Goal: Transaction & Acquisition: Purchase product/service

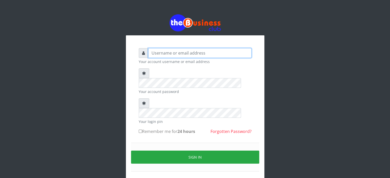
click at [185, 55] on input "text" at bounding box center [199, 53] width 103 height 10
type input "videx"
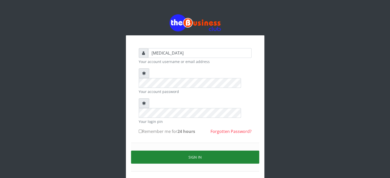
click at [191, 151] on button "Sign in" at bounding box center [195, 157] width 128 height 13
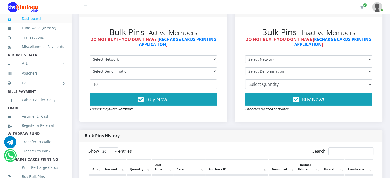
scroll to position [146, 0]
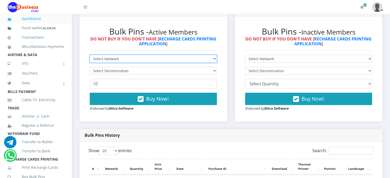
click at [149, 63] on select "Select Network MTN Globacom 9Mobile Airtel" at bounding box center [153, 59] width 127 height 8
select select "MTN"
click at [90, 60] on select "Select Network MTN Globacom 9Mobile Airtel" at bounding box center [153, 59] width 127 height 8
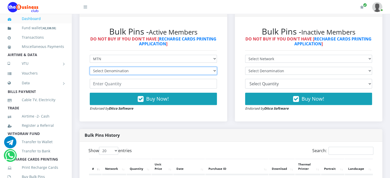
click at [126, 75] on select "Select Denomination MTN NGN100 - ₦96.99 MTN NGN200 - ₦193.98 MTN NGN400 - ₦387.…" at bounding box center [153, 71] width 127 height 8
select select "96.99-100"
click at [90, 72] on select "Select Denomination MTN NGN100 - ₦96.99 MTN NGN200 - ₦193.98 MTN NGN400 - ₦387.…" at bounding box center [153, 71] width 127 height 8
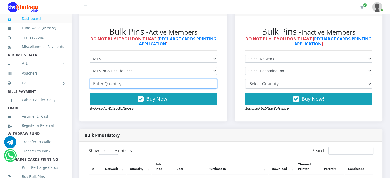
click at [120, 87] on input "number" at bounding box center [153, 84] width 127 height 10
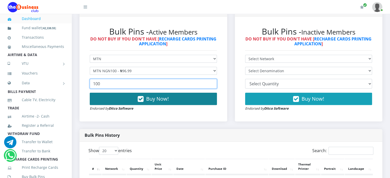
type input "100"
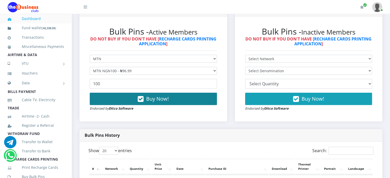
click at [143, 102] on icon "button" at bounding box center [141, 99] width 6 height 5
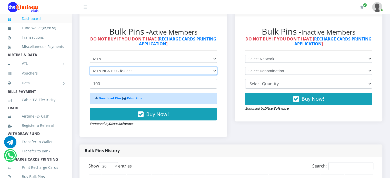
click at [145, 75] on select "Select Denomination MTN NGN100 - ₦96.99 MTN NGN200 - ₦193.98 MTN NGN400 - ₦387.…" at bounding box center [153, 71] width 127 height 8
select select "193.98-200"
click at [90, 72] on select "Select Denomination MTN NGN100 - ₦96.99 MTN NGN200 - ₦193.98 MTN NGN400 - ₦387.…" at bounding box center [153, 71] width 127 height 8
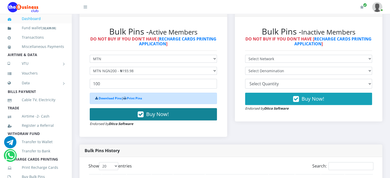
click at [137, 118] on button "Buy Now!" at bounding box center [153, 114] width 127 height 12
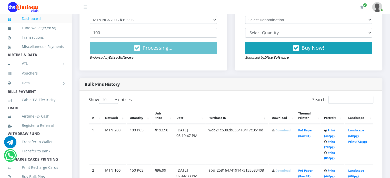
scroll to position [198, 0]
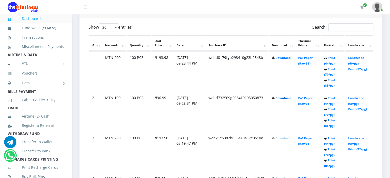
click at [283, 100] on link "Download" at bounding box center [282, 98] width 15 height 4
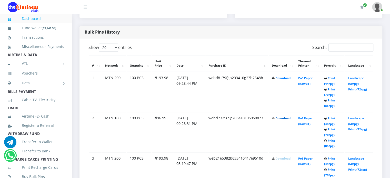
scroll to position [246, 0]
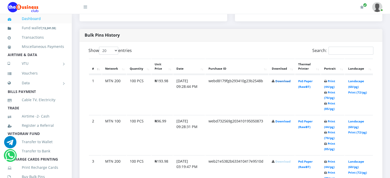
click at [277, 83] on link "Download" at bounding box center [282, 81] width 15 height 4
drag, startPoint x: 157, startPoint y: 126, endPoint x: 165, endPoint y: 128, distance: 8.8
click at [165, 128] on td "₦96.99" at bounding box center [161, 135] width 21 height 40
copy td "96.99"
drag, startPoint x: 157, startPoint y: 86, endPoint x: 171, endPoint y: 87, distance: 14.4
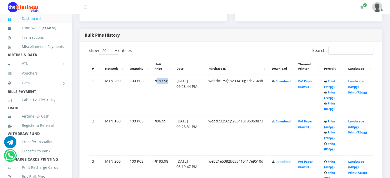
click at [171, 87] on td "₦193.98" at bounding box center [161, 95] width 21 height 40
copy td "193.98"
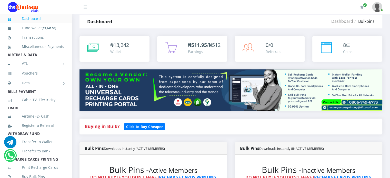
scroll to position [0, 0]
